Goal: Obtain resource: Download file/media

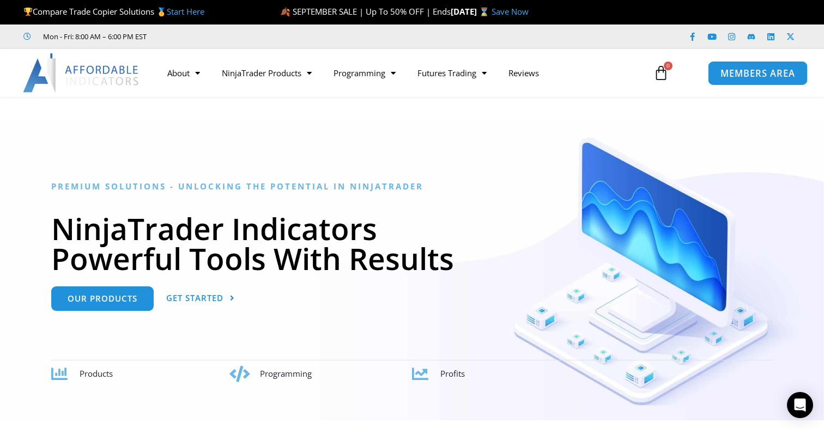
click at [750, 78] on span "MEMBERS AREA" at bounding box center [757, 73] width 75 height 9
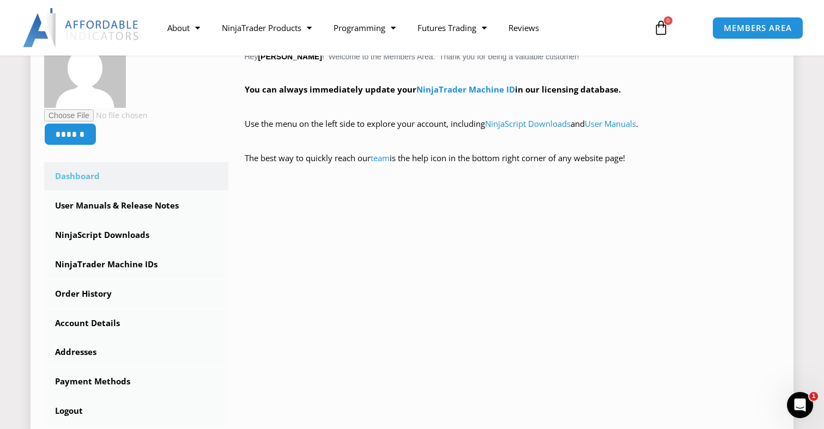
scroll to position [218, 0]
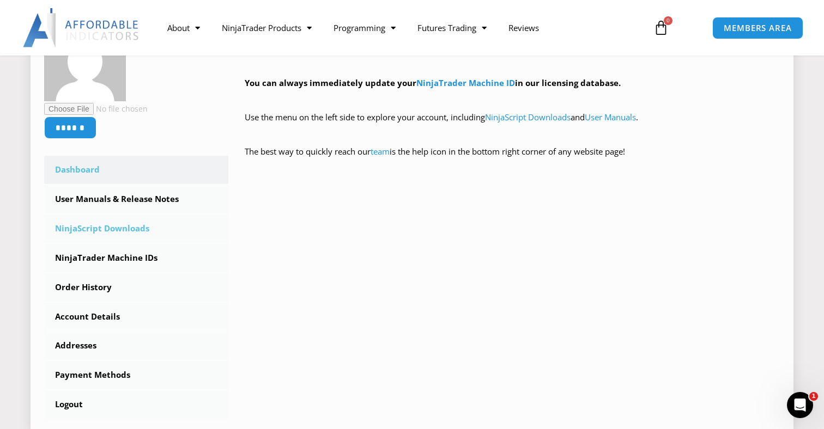
click at [118, 228] on link "NinjaScript Downloads" at bounding box center [136, 229] width 184 height 28
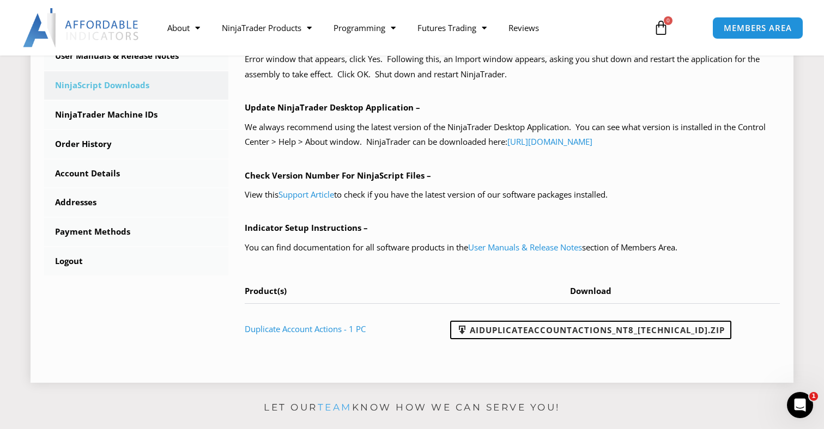
scroll to position [334, 0]
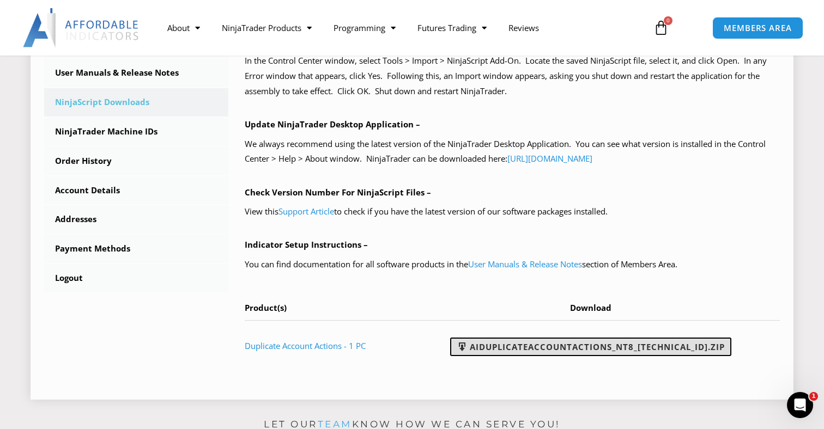
click at [510, 340] on link "AIDuplicateAccountActions_NT8_[TECHNICAL_ID].zip" at bounding box center [590, 347] width 281 height 19
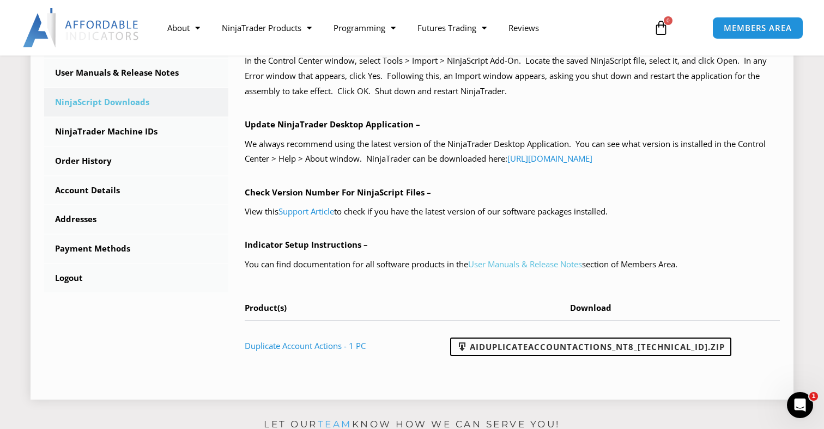
click at [533, 259] on link "User Manuals & Release Notes" at bounding box center [525, 264] width 114 height 11
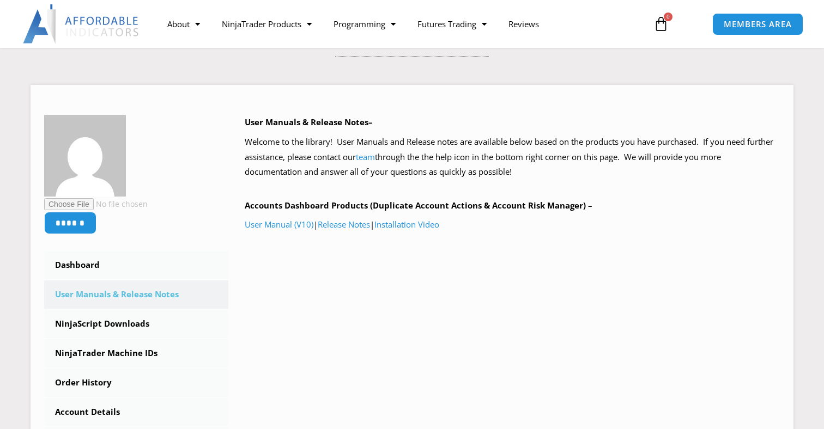
scroll to position [114, 0]
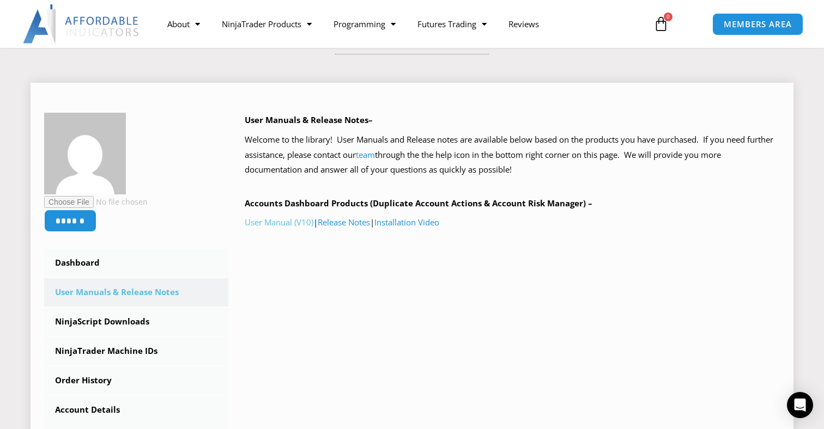
click at [298, 223] on link "User Manual (V10)" at bounding box center [279, 222] width 69 height 11
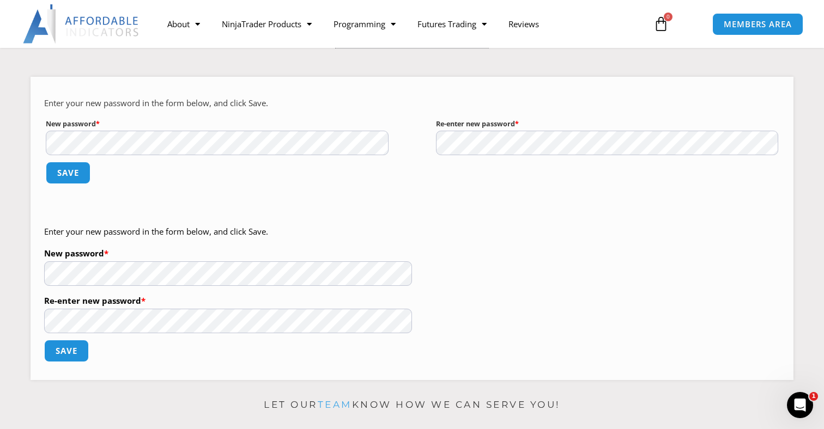
scroll to position [125, 0]
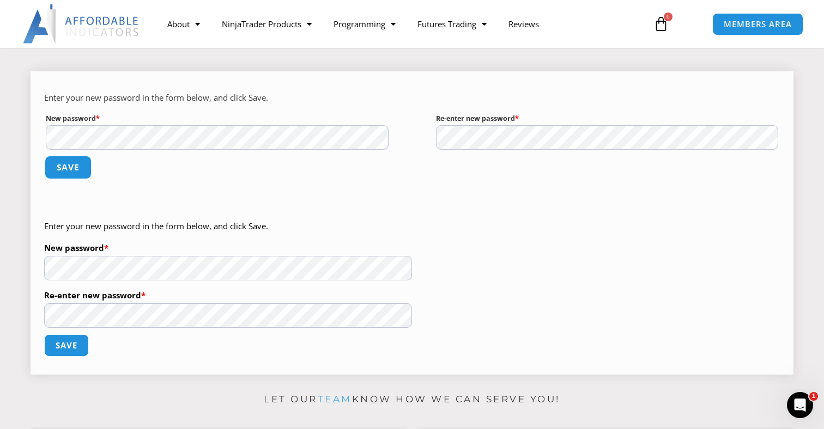
click at [74, 161] on button "Save" at bounding box center [68, 167] width 47 height 23
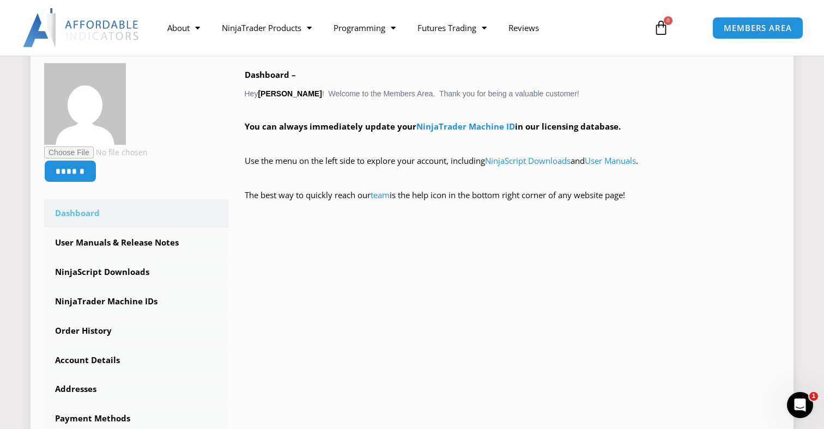
scroll to position [175, 0]
click at [118, 271] on link "NinjaScript Downloads" at bounding box center [136, 272] width 184 height 28
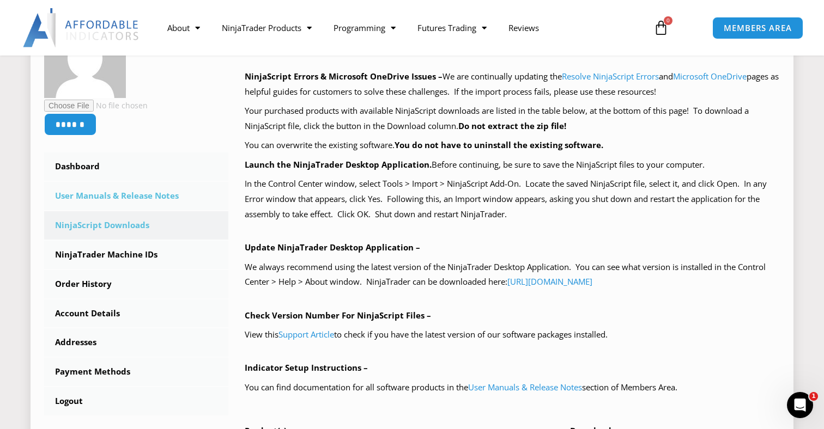
click at [142, 195] on link "User Manuals & Release Notes" at bounding box center [136, 196] width 184 height 28
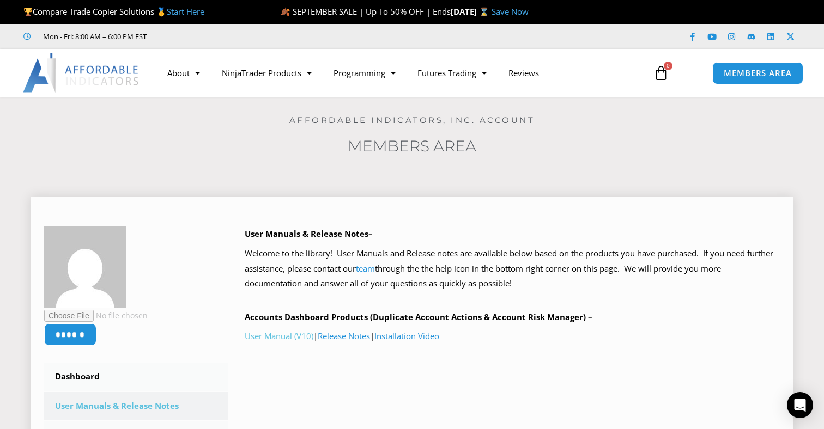
click at [285, 332] on link "User Manual (V10)" at bounding box center [279, 336] width 69 height 11
